Goal: Task Accomplishment & Management: Use online tool/utility

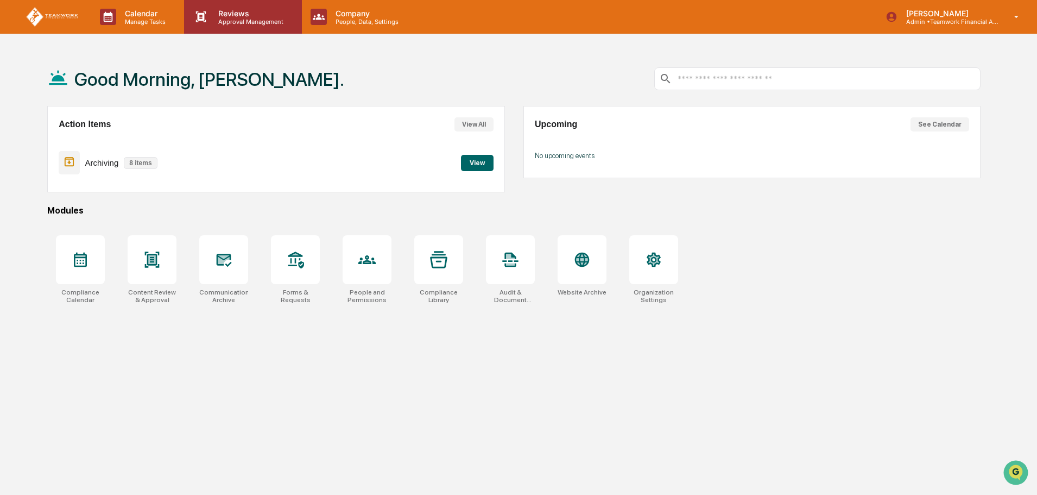
click at [249, 27] on div "Reviews Approval Management" at bounding box center [242, 17] width 117 height 34
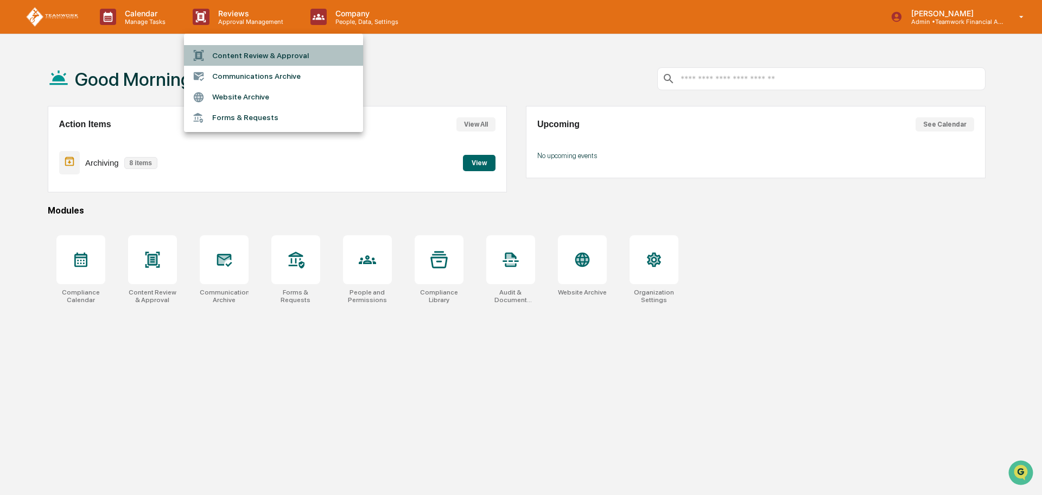
click at [244, 58] on li "Content Review & Approval" at bounding box center [273, 55] width 179 height 21
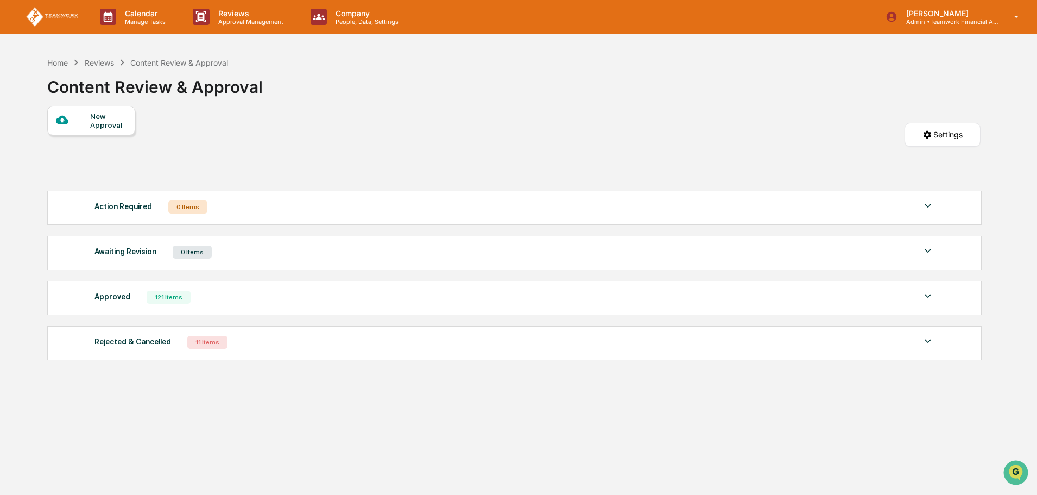
click at [95, 123] on div "New Approval" at bounding box center [108, 120] width 36 height 17
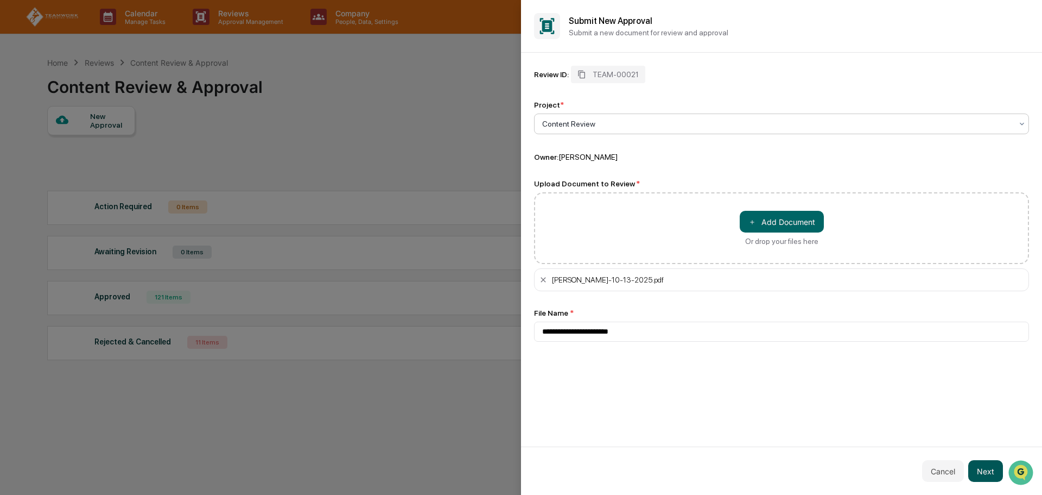
click at [993, 469] on button "Next" at bounding box center [985, 471] width 35 height 22
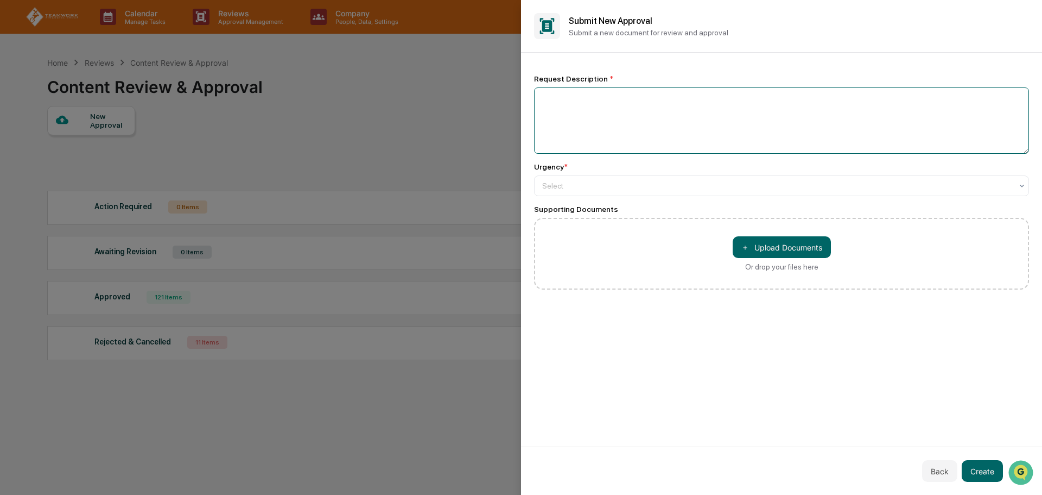
click at [568, 102] on textarea at bounding box center [781, 120] width 495 height 66
type textarea "**********"
click at [569, 183] on div at bounding box center [777, 185] width 470 height 11
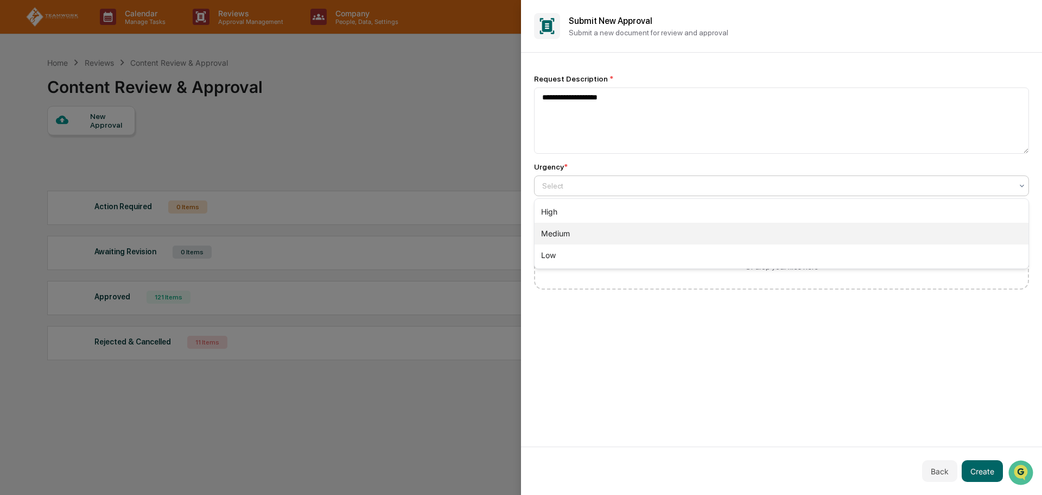
click at [586, 236] on div "Medium" at bounding box center [782, 234] width 494 height 22
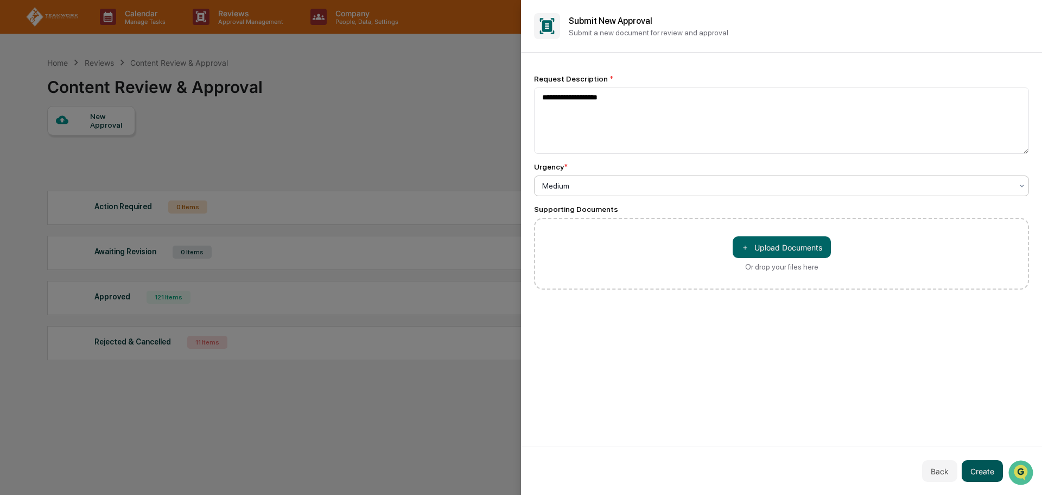
click at [987, 463] on button "Create" at bounding box center [982, 471] width 41 height 22
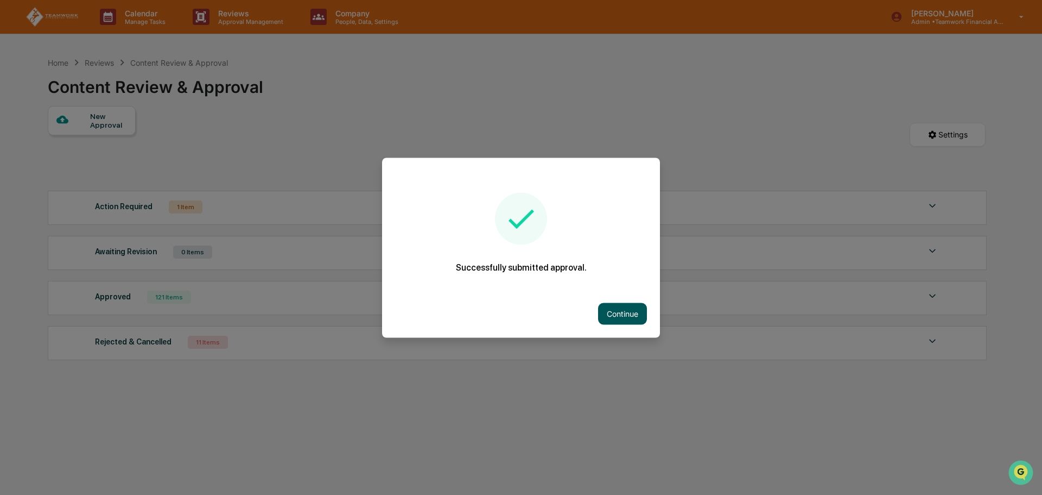
click at [622, 310] on button "Continue" at bounding box center [622, 313] width 49 height 22
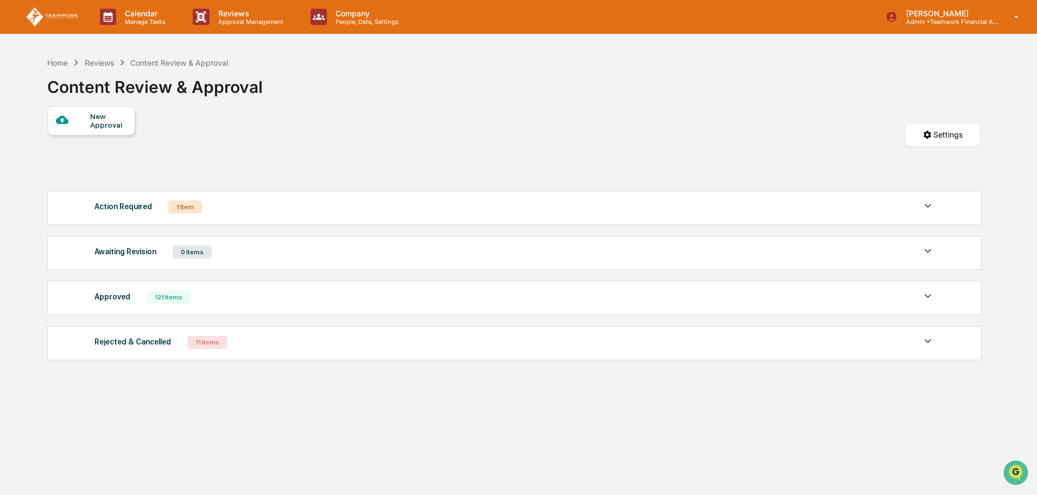
click at [929, 205] on img at bounding box center [927, 205] width 13 height 13
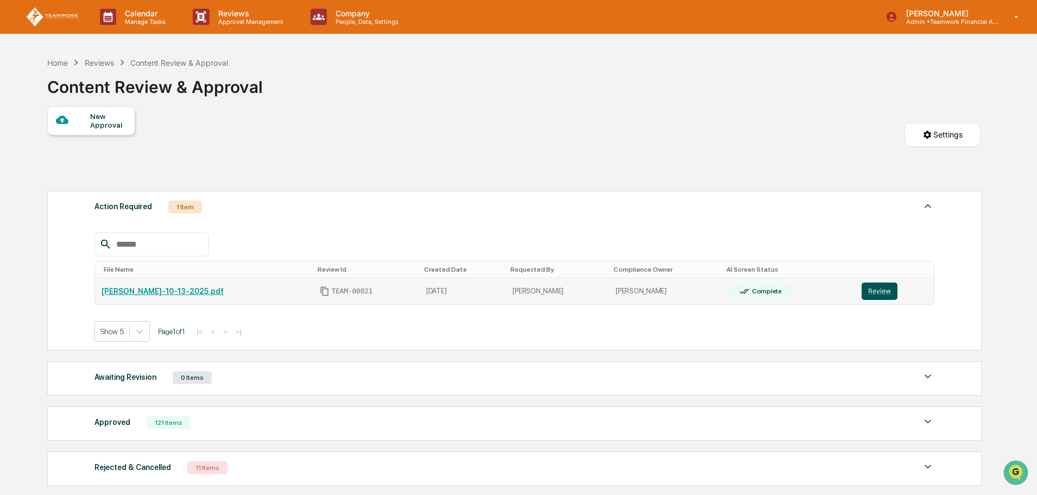
click at [871, 289] on button "Review" at bounding box center [879, 290] width 36 height 17
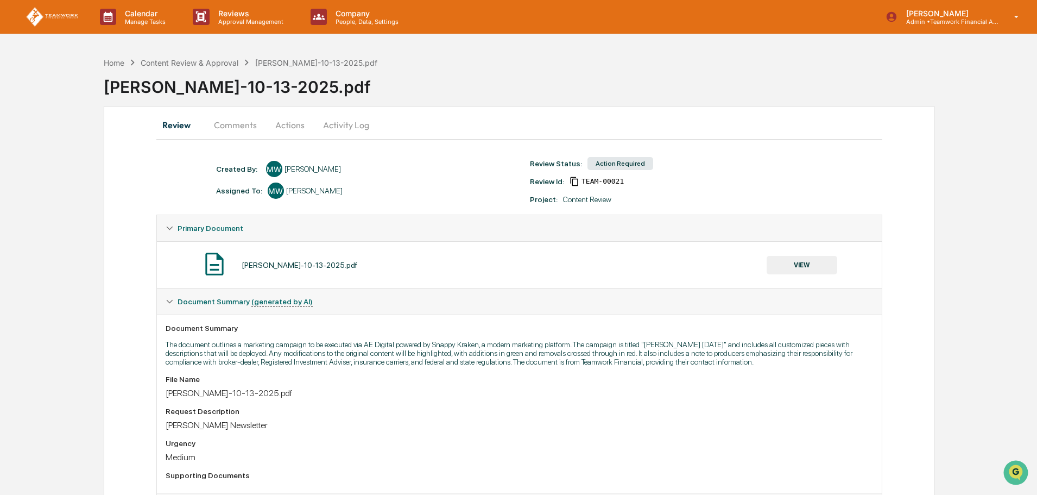
click at [286, 128] on button "Actions" at bounding box center [289, 125] width 49 height 26
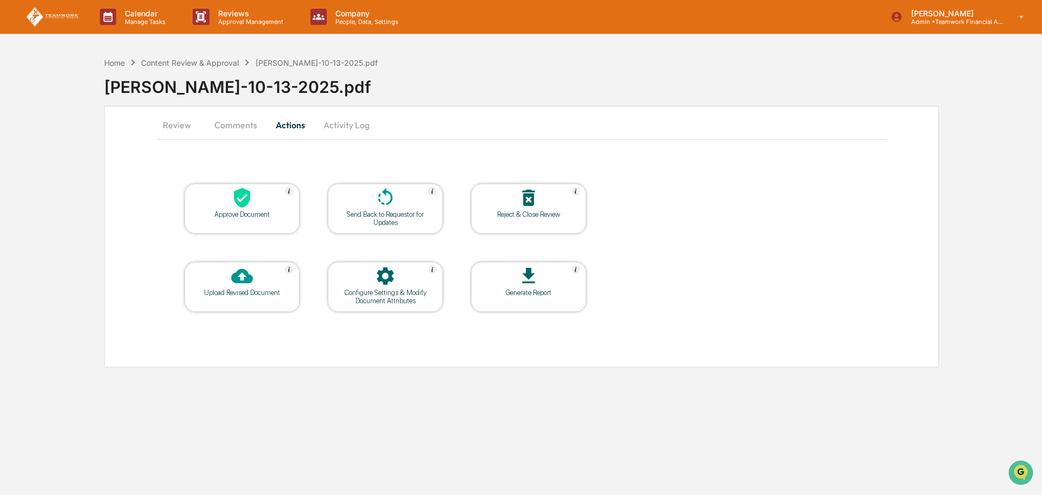
click at [222, 208] on div at bounding box center [242, 198] width 109 height 23
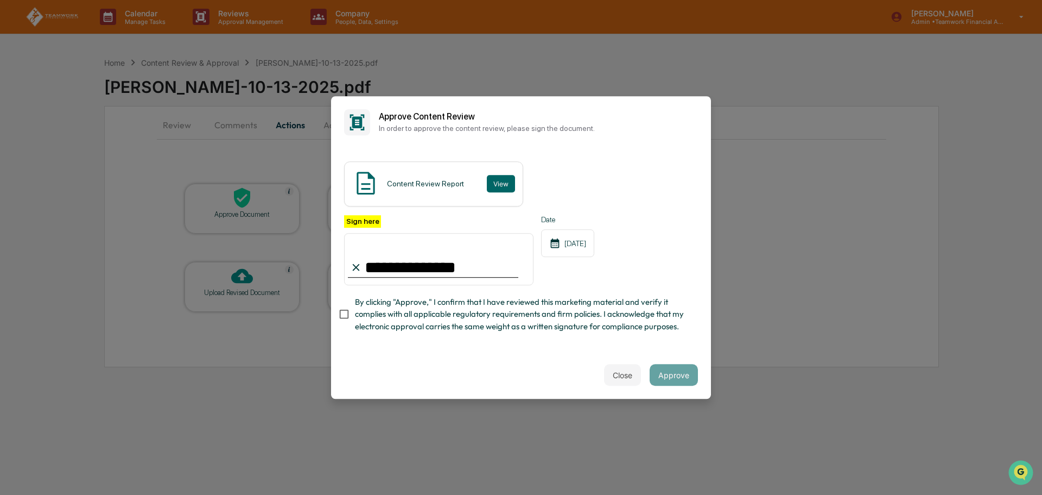
type input "**********"
click at [669, 381] on button "Approve" at bounding box center [674, 375] width 48 height 22
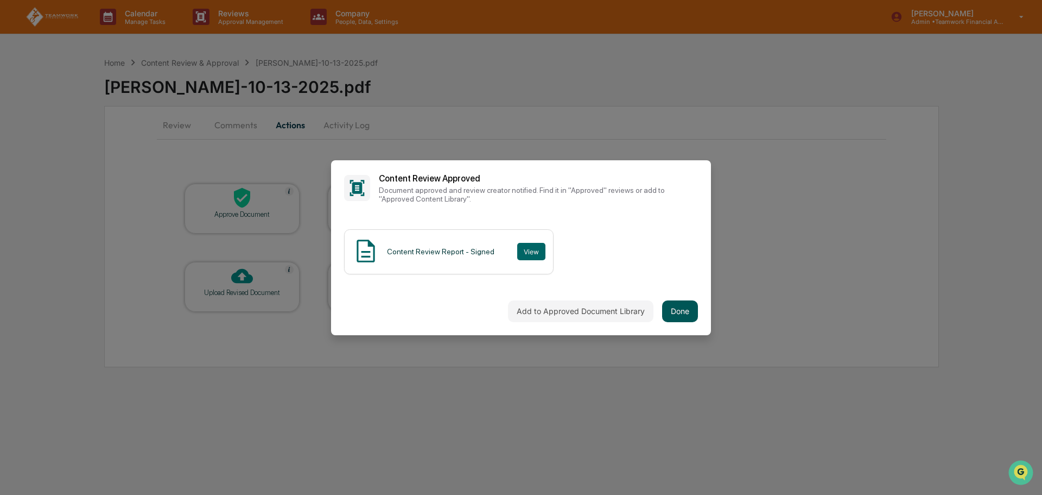
click at [674, 307] on button "Done" at bounding box center [680, 311] width 36 height 22
